Goal: Find specific page/section: Find specific page/section

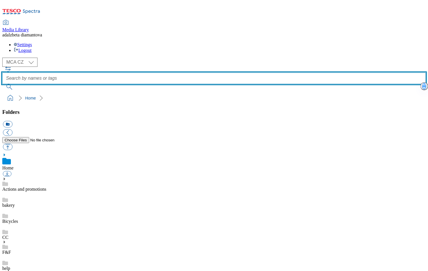
click at [160, 72] on input "text" at bounding box center [214, 77] width 424 height 11
type input "divider"
click at [2, 84] on button "submit" at bounding box center [9, 87] width 15 height 6
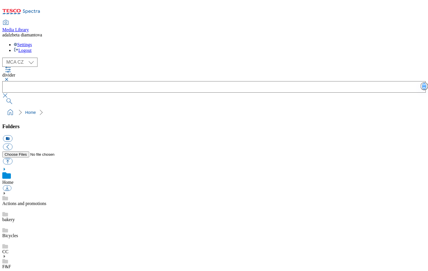
click at [46, 201] on link "Actions and promotions" at bounding box center [24, 203] width 44 height 5
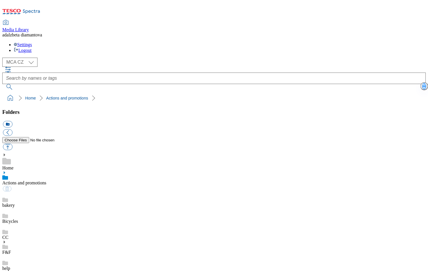
scroll to position [114, 0]
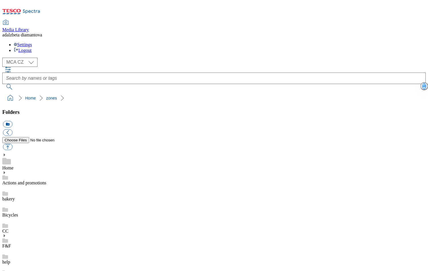
scroll to position [163, 0]
click at [218, 67] on div at bounding box center [214, 78] width 424 height 23
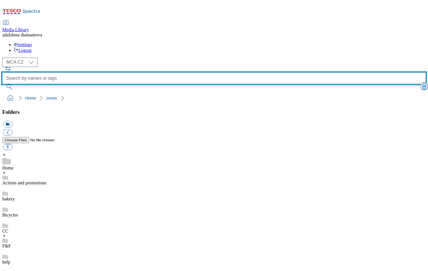
click at [219, 72] on input "text" at bounding box center [214, 77] width 424 height 11
type input "hero"
click at [2, 84] on button "submit" at bounding box center [9, 87] width 15 height 6
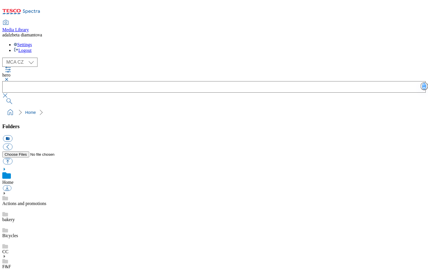
click at [46, 201] on link "Actions and promotions" at bounding box center [24, 203] width 44 height 5
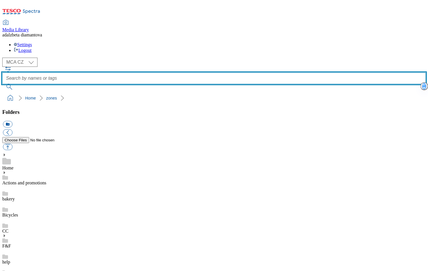
click at [240, 72] on input "text" at bounding box center [214, 77] width 424 height 11
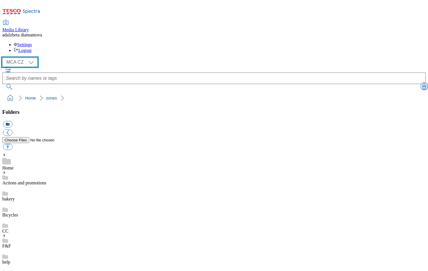
click at [32, 58] on select "MCA CZ MCA HU MCA SK" at bounding box center [19, 62] width 35 height 9
select select "flare-mca-sk"
click at [4, 58] on select "MCA CZ MCA HU MCA SK" at bounding box center [19, 62] width 35 height 9
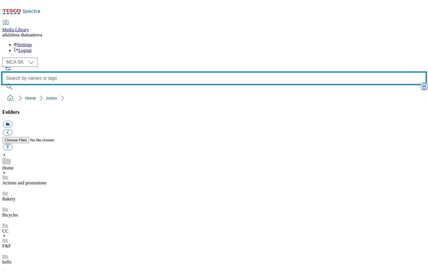
click at [191, 72] on input "text" at bounding box center [214, 77] width 424 height 11
type input "dodavatele"
click at [2, 84] on button "submit" at bounding box center [9, 87] width 15 height 6
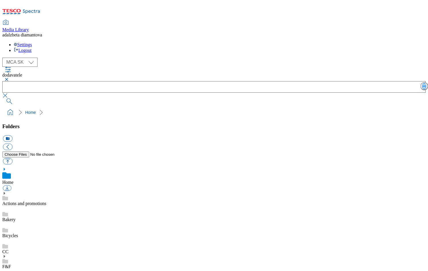
click at [9, 78] on button "button" at bounding box center [5, 79] width 7 height 3
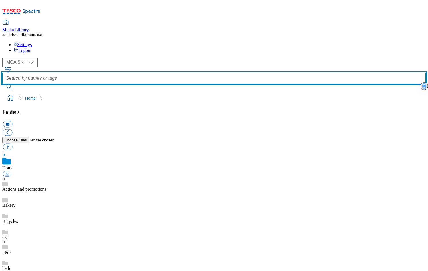
click at [176, 72] on input "text" at bounding box center [214, 77] width 424 height 11
type input "local"
click at [2, 84] on button "submit" at bounding box center [9, 87] width 15 height 6
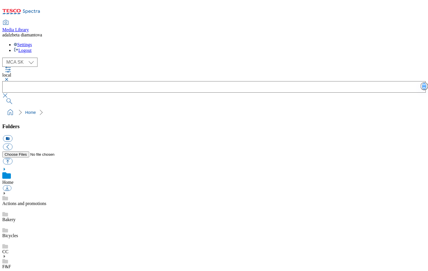
click at [9, 78] on button "button" at bounding box center [5, 79] width 7 height 3
